Goal: Go to known website: Access a specific website the user already knows

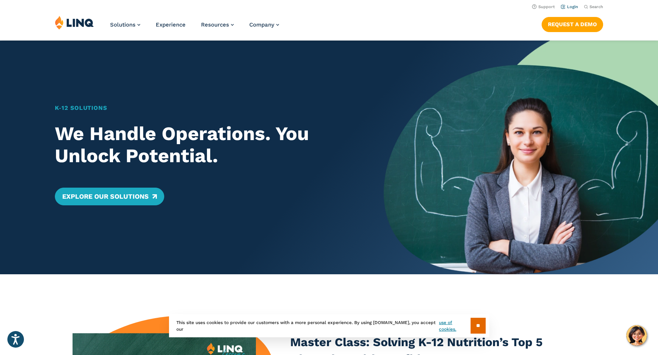
click at [572, 5] on link "Login" at bounding box center [569, 6] width 17 height 5
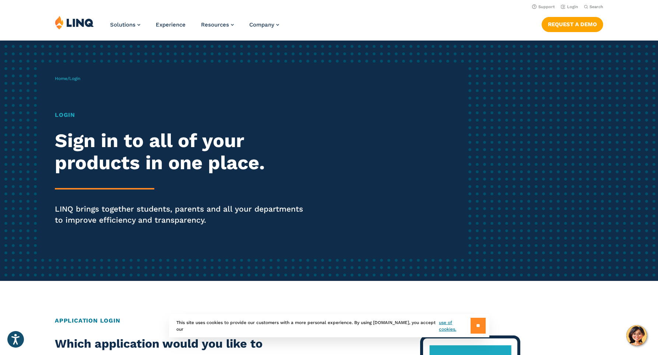
click at [471, 328] on input "**" at bounding box center [478, 326] width 15 height 16
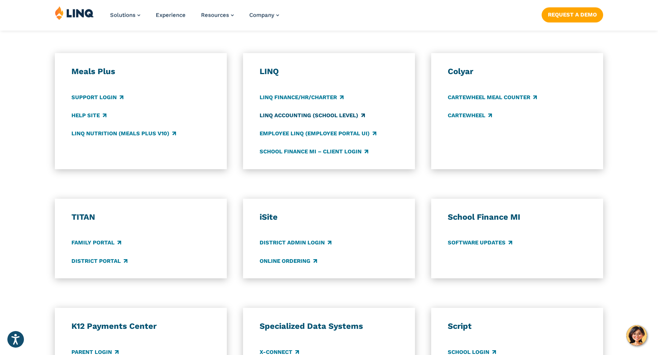
scroll to position [392, 0]
click at [92, 260] on link "District Portal" at bounding box center [99, 260] width 56 height 8
